Goal: Task Accomplishment & Management: Manage account settings

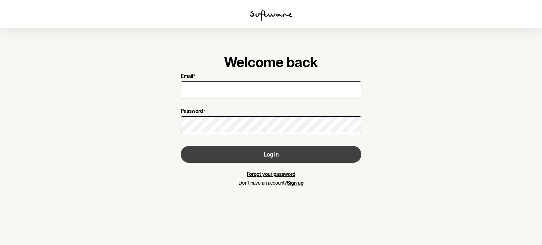
type input "[EMAIL_ADDRESS][DOMAIN_NAME]"
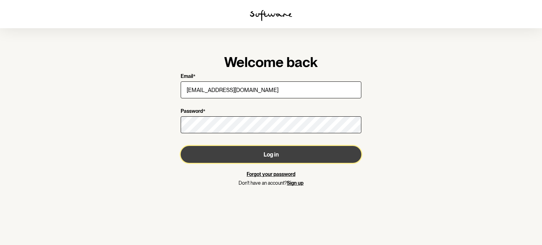
click at [245, 157] on button "Log in" at bounding box center [271, 154] width 181 height 17
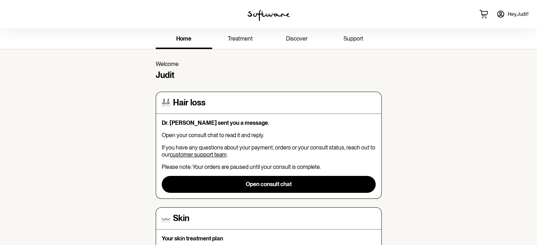
click at [518, 14] on span "Hey, [PERSON_NAME] !" at bounding box center [517, 14] width 21 height 6
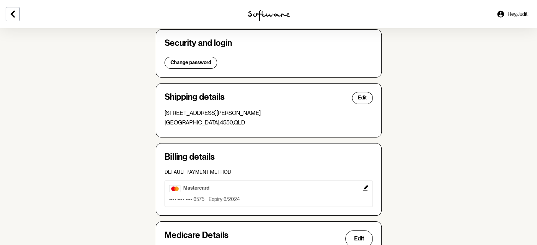
scroll to position [141, 0]
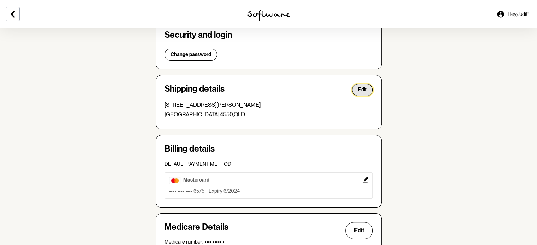
click at [367, 90] on button "Edit" at bounding box center [362, 90] width 21 height 12
select select "QLD"
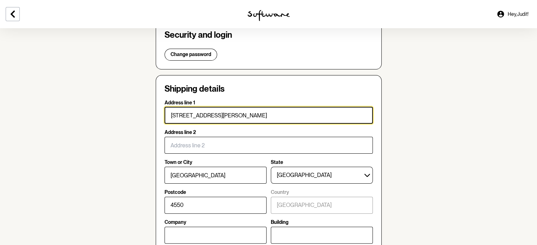
click at [225, 116] on input "[STREET_ADDRESS][PERSON_NAME]" at bounding box center [268, 115] width 208 height 17
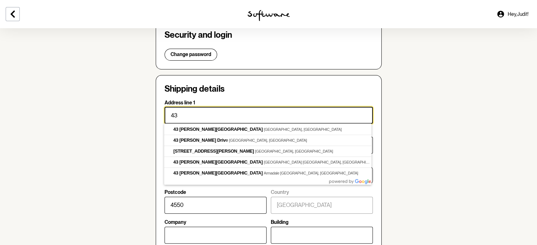
type input "4"
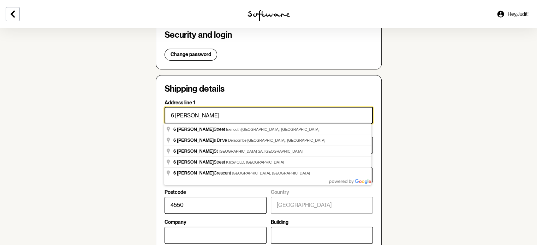
type input "[STREET_ADDRESS][PERSON_NAME]"
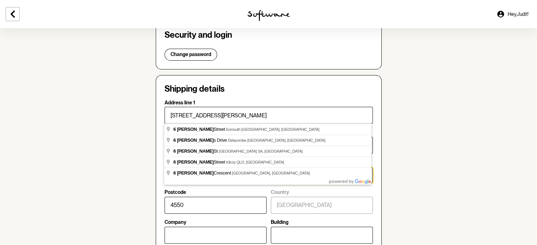
select select "VIC"
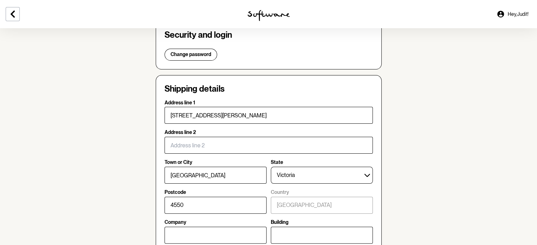
click at [421, 174] on section "Account Your details Edit Name: [PERSON_NAME] Email: [EMAIL_ADDRESS][DOMAIN_NAM…" at bounding box center [268, 176] width 537 height 578
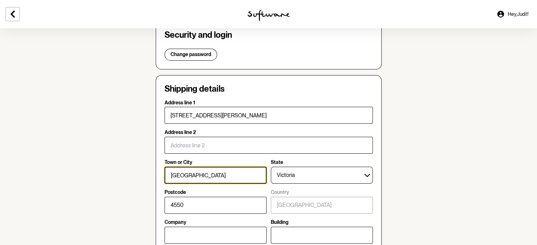
click at [243, 176] on input "[GEOGRAPHIC_DATA]" at bounding box center [215, 175] width 102 height 17
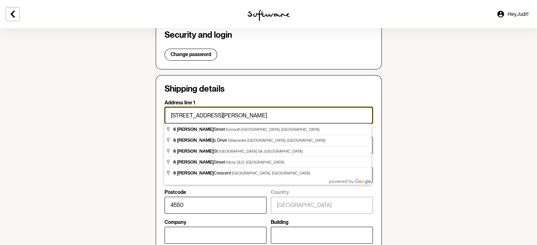
click at [273, 115] on input "[STREET_ADDRESS][PERSON_NAME]" at bounding box center [268, 115] width 208 height 17
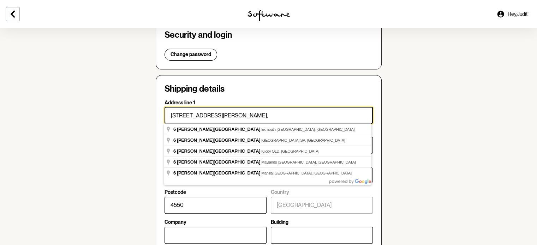
type input "[STREET_ADDRESS][PERSON_NAME],"
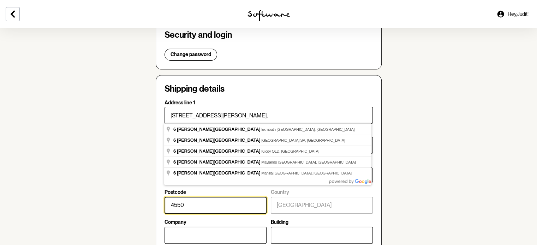
click at [254, 202] on input "4550" at bounding box center [215, 205] width 102 height 17
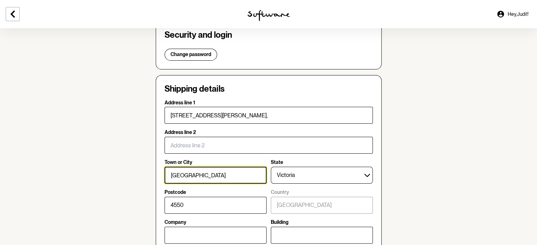
click at [230, 172] on input "[GEOGRAPHIC_DATA]" at bounding box center [215, 175] width 102 height 17
type input "L"
type input "Glenroy"
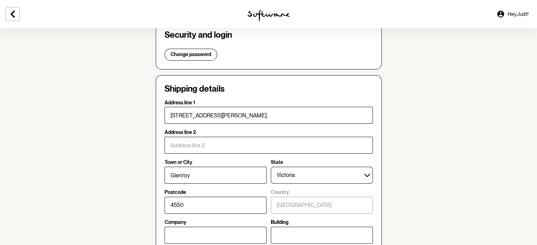
click at [419, 180] on section "Account Your details Edit Name: [PERSON_NAME] Email: [EMAIL_ADDRESS][DOMAIN_NAM…" at bounding box center [268, 176] width 537 height 578
click at [218, 207] on input "4550" at bounding box center [215, 205] width 102 height 17
type input "4"
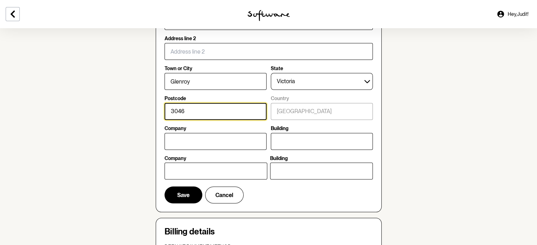
scroll to position [247, 0]
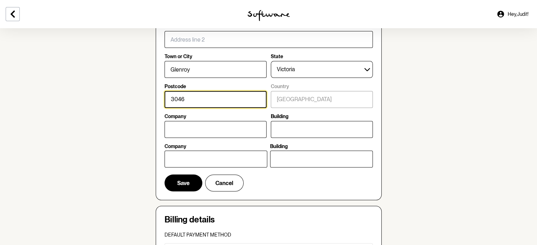
type input "3046"
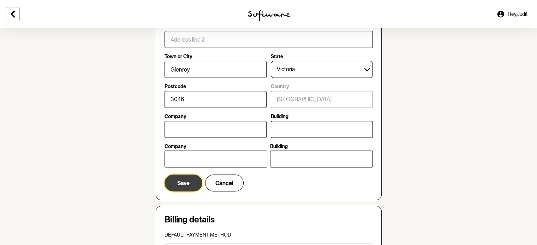
click at [184, 182] on span "Save" at bounding box center [183, 183] width 12 height 7
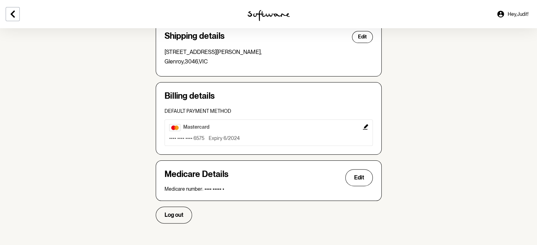
scroll to position [0, 0]
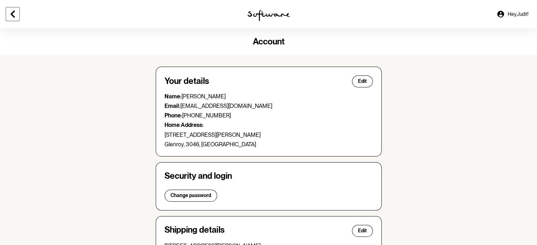
click at [13, 15] on icon at bounding box center [13, 14] width 4 height 7
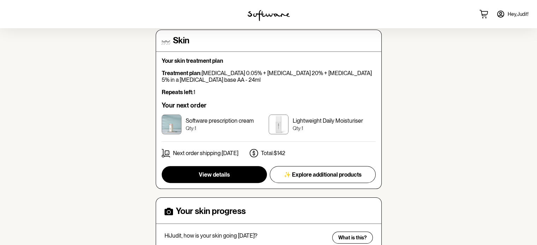
scroll to position [176, 0]
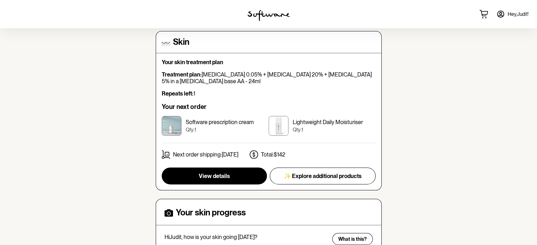
click at [281, 124] on img at bounding box center [279, 126] width 20 height 20
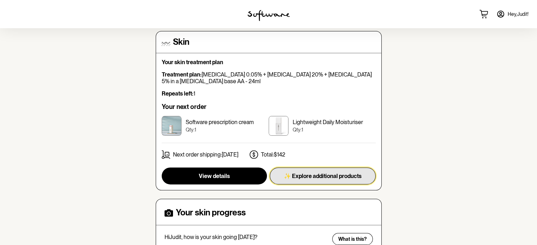
click at [328, 179] on button "✨ Explore additional products" at bounding box center [323, 176] width 106 height 17
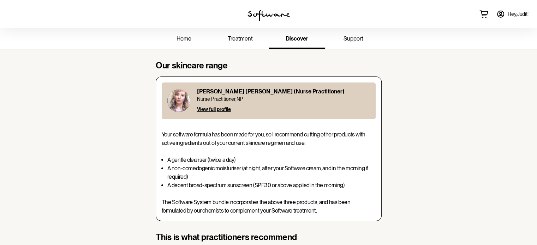
click at [239, 39] on span "treatment" at bounding box center [240, 38] width 25 height 7
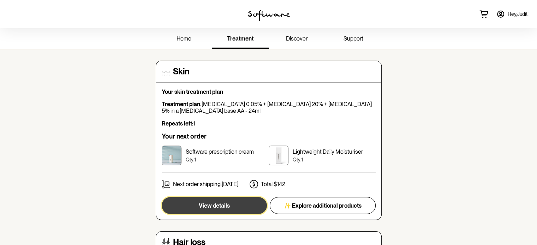
click at [240, 205] on button "View details" at bounding box center [214, 205] width 105 height 17
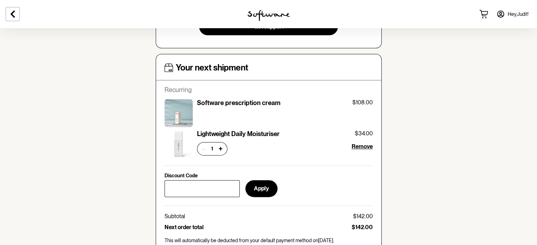
scroll to position [282, 0]
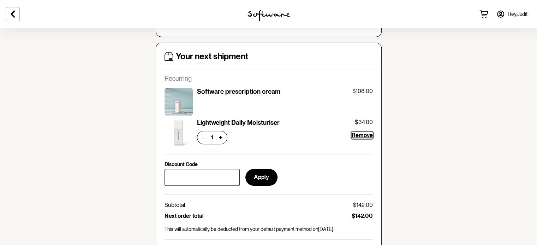
click at [367, 137] on span "Remove" at bounding box center [361, 135] width 21 height 7
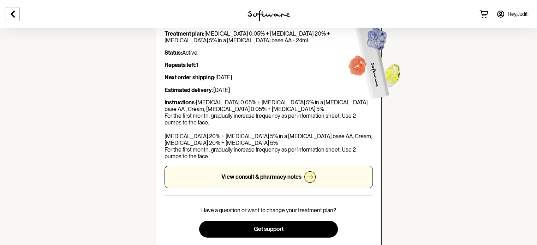
scroll to position [0, 0]
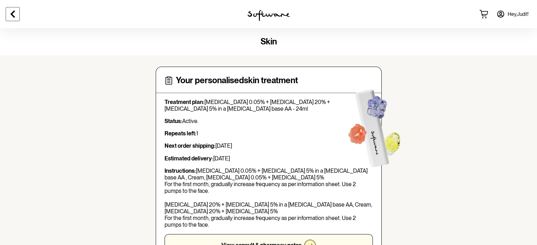
click at [15, 15] on icon at bounding box center [12, 14] width 8 height 8
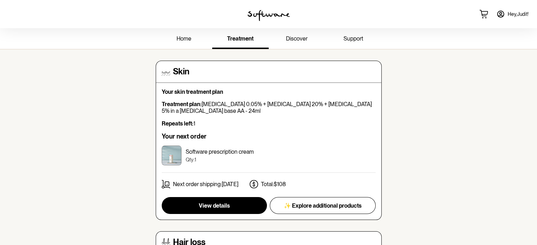
click at [180, 41] on span "home" at bounding box center [183, 38] width 15 height 7
